Goal: Connect with others: Connect with other users

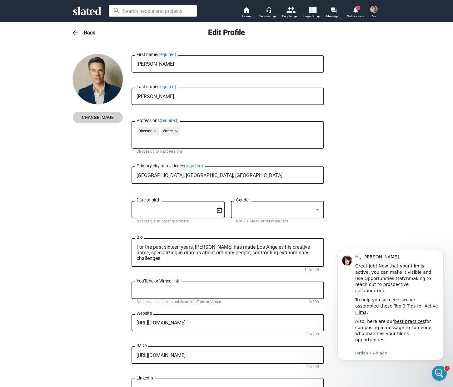
click at [73, 31] on mat-icon "arrow_back" at bounding box center [76, 33] width 8 height 8
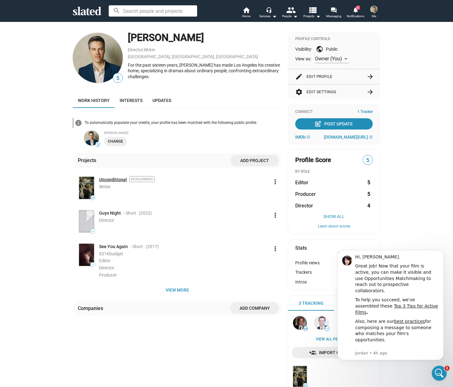
click at [107, 179] on link "Unconditional" at bounding box center [113, 180] width 28 height 6
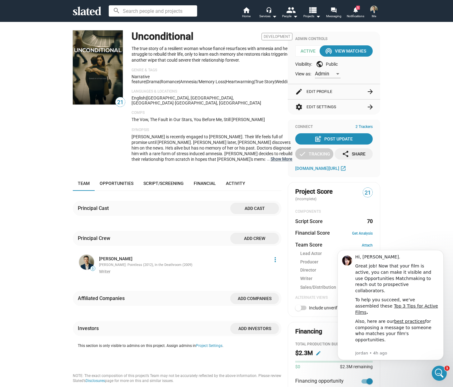
click at [271, 156] on button "… Show More" at bounding box center [282, 159] width 22 height 6
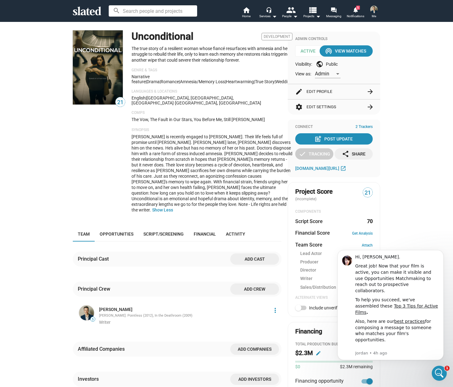
click at [343, 106] on button "settings Edit Settings arrow_forward" at bounding box center [334, 106] width 78 height 15
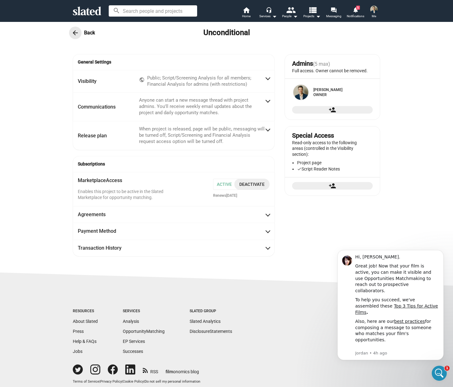
click at [76, 37] on button "arrow_back" at bounding box center [75, 33] width 13 height 13
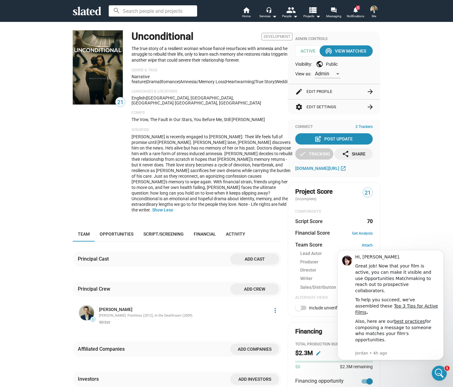
click at [346, 91] on button "edit Edit Profile arrow_forward" at bounding box center [334, 91] width 78 height 15
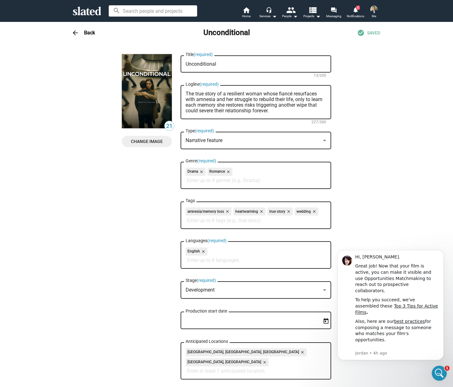
click at [221, 110] on textarea "The true story of a resilient woman whose fiancé resurfaces with amnesia and he…" at bounding box center [256, 102] width 141 height 23
type textarea "The true story of a resilient woman whose fiancé resurfaces with amnesia and he…"
click at [84, 36] on h3 "Back" at bounding box center [89, 32] width 11 height 7
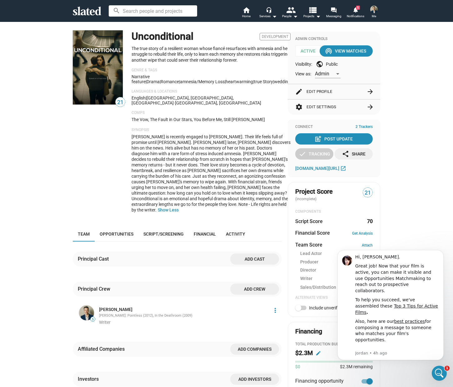
click at [411, 102] on div "21 Unconditional Development The true story of a resilient woman whose fiancé r…" at bounding box center [226, 269] width 453 height 495
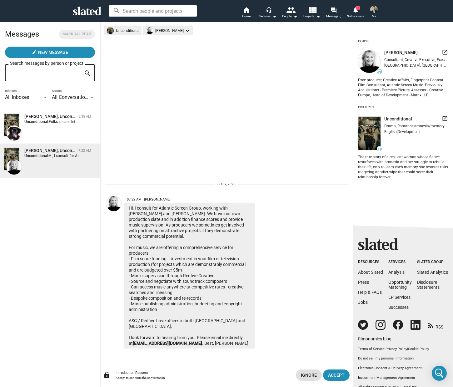
click at [394, 52] on span "[PERSON_NAME]" at bounding box center [400, 53] width 33 height 6
click at [374, 62] on img at bounding box center [369, 61] width 23 height 23
click at [394, 52] on span "[PERSON_NAME]" at bounding box center [400, 53] width 33 height 6
click at [382, 71] on span "39" at bounding box center [379, 71] width 5 height 5
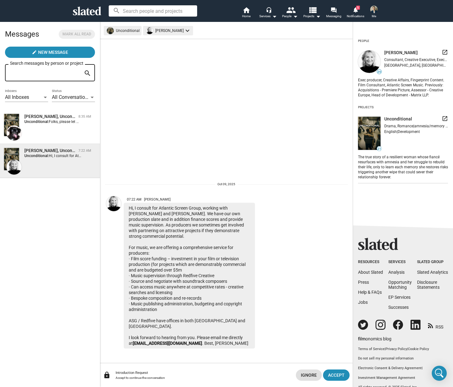
click at [380, 73] on span "39" at bounding box center [379, 72] width 4 height 4
click at [374, 72] on span "39" at bounding box center [369, 61] width 25 height 25
click at [436, 50] on div "Shelly Bancroft launch" at bounding box center [416, 52] width 64 height 7
click at [442, 53] on mat-icon "launch" at bounding box center [445, 52] width 6 height 6
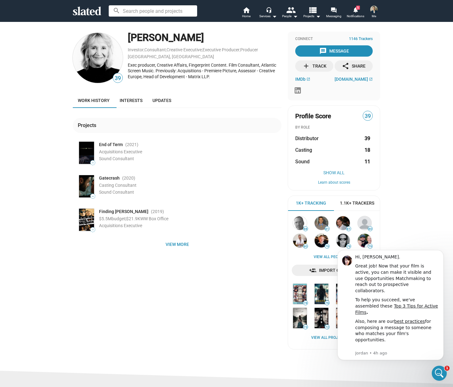
click at [404, 215] on div "39 Shelly Bancroft Investor , Consultant , Creative Executive , Executive Produ…" at bounding box center [226, 196] width 453 height 348
click at [335, 81] on span "atlanticscreenmusic.com" at bounding box center [351, 79] width 33 height 5
click at [127, 102] on span "Interests" at bounding box center [131, 100] width 23 height 5
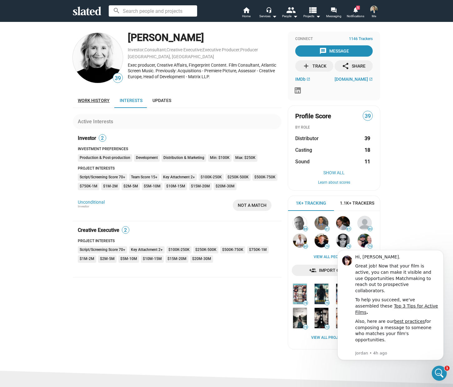
click at [103, 100] on span "Work history" at bounding box center [94, 100] width 32 height 5
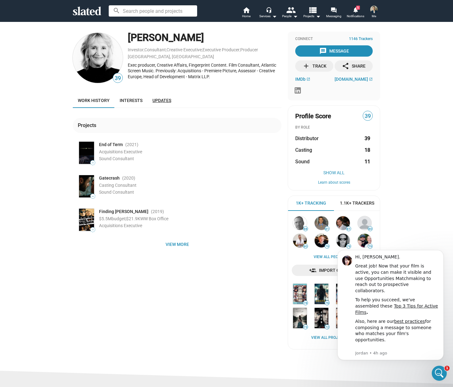
click at [158, 100] on span "Updates" at bounding box center [162, 100] width 19 height 5
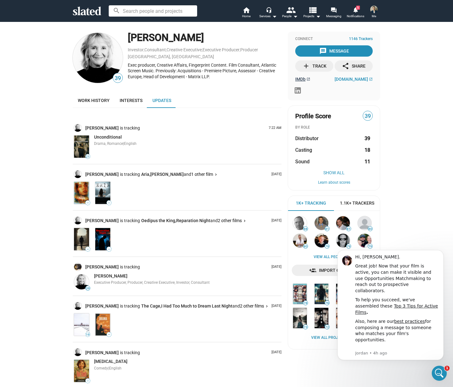
click at [300, 80] on span "IMDb" at bounding box center [300, 79] width 10 height 5
click at [329, 8] on link "forum Messaging" at bounding box center [334, 13] width 22 height 14
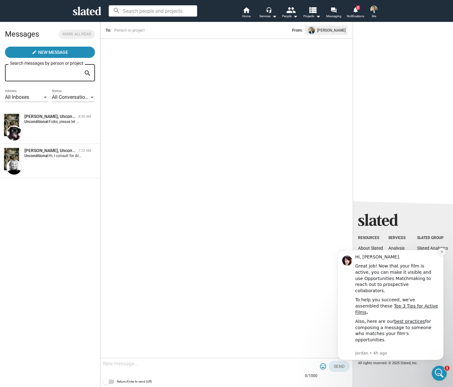
click at [442, 251] on icon "Dismiss notification" at bounding box center [442, 251] width 2 height 2
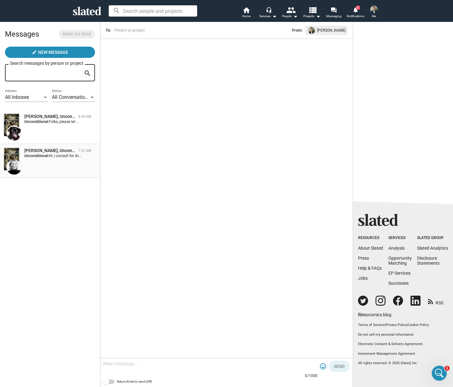
click at [48, 160] on div "Shelly Bancroft, Unconditional 7:22 AM Unconditional:" at bounding box center [50, 161] width 93 height 27
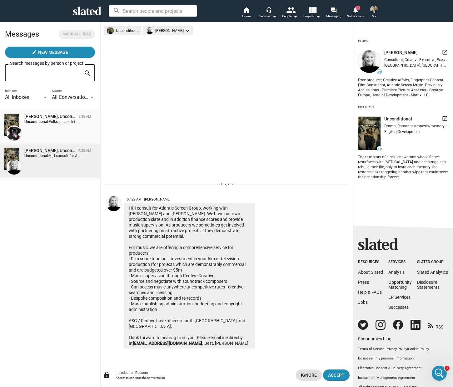
click at [40, 128] on div "Sharon Bruneau, Unconditional 8:35 AM Unconditional: Folks, please let me know …" at bounding box center [50, 126] width 93 height 27
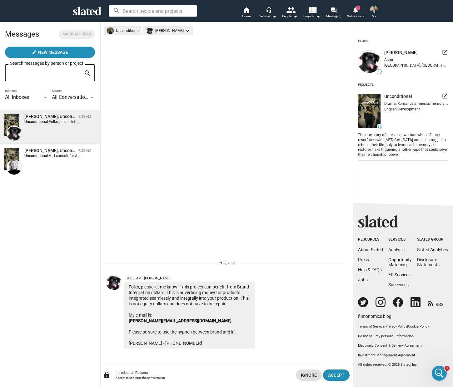
click at [36, 116] on div "Sharon Bruneau, Unconditional" at bounding box center [50, 116] width 52 height 6
click at [442, 52] on mat-icon "launch" at bounding box center [445, 52] width 6 height 6
click at [330, 11] on link "forum Messaging" at bounding box center [334, 13] width 22 height 14
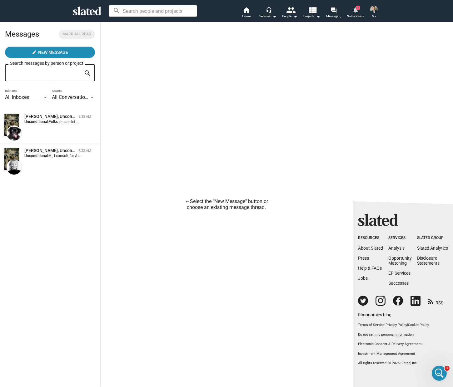
click at [358, 8] on span "1" at bounding box center [358, 8] width 4 height 4
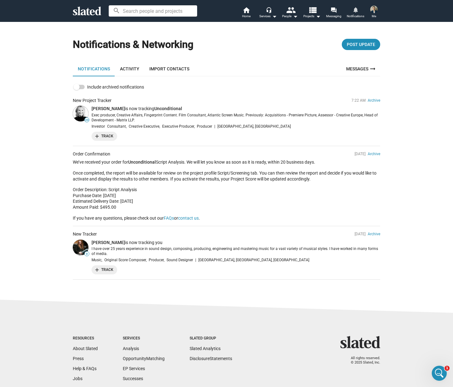
click at [131, 68] on link "Activity" at bounding box center [129, 68] width 29 height 15
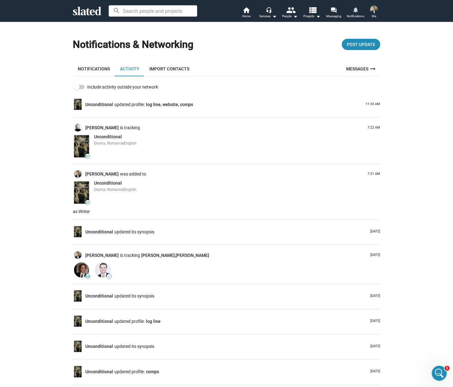
click at [169, 69] on link "Import Contacts" at bounding box center [169, 68] width 50 height 15
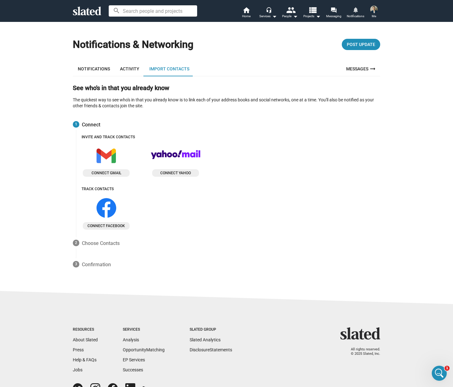
click at [373, 15] on span "Me" at bounding box center [374, 17] width 4 height 8
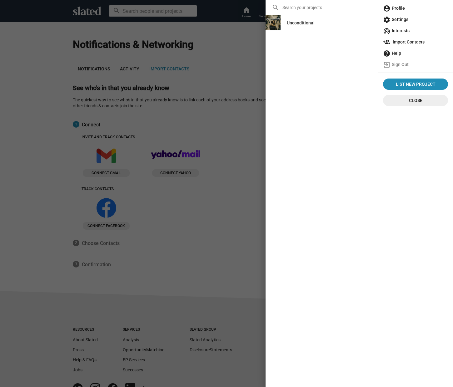
click at [218, 113] on div at bounding box center [226, 193] width 453 height 387
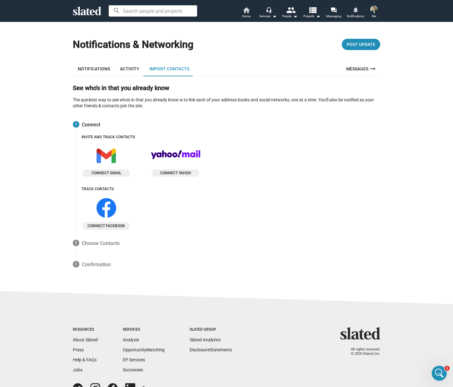
click at [245, 14] on span "Home" at bounding box center [246, 17] width 8 height 8
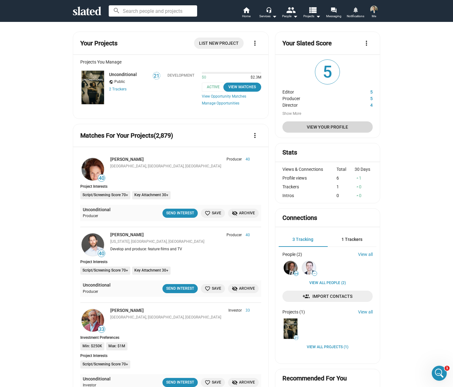
click at [321, 129] on span "View Your Profile" at bounding box center [328, 126] width 80 height 11
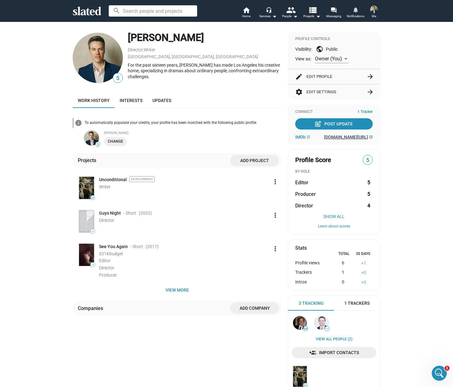
click at [328, 139] on span "lukecheney.com/development" at bounding box center [346, 136] width 44 height 5
